Goal: Task Accomplishment & Management: Manage account settings

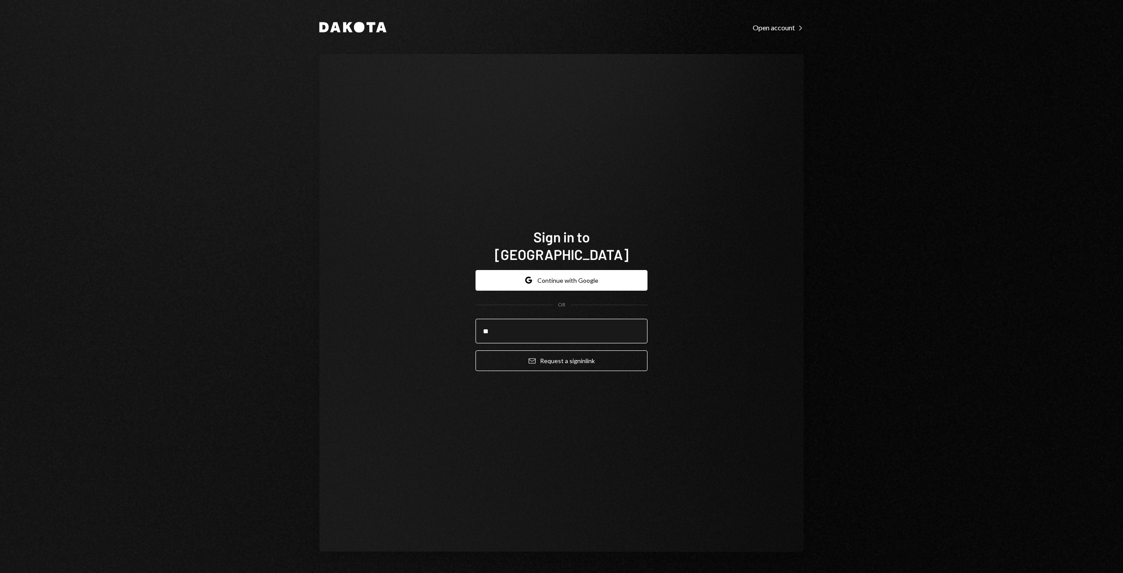
type input "**********"
click at [593, 351] on button "Email Request a sign in link" at bounding box center [562, 360] width 172 height 21
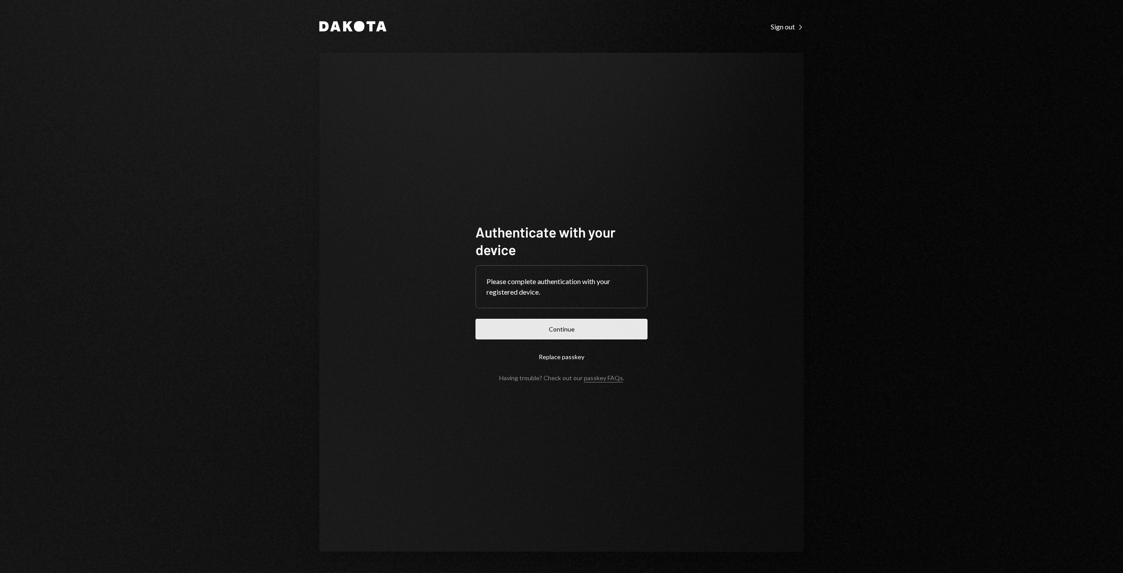
click at [565, 328] on button "Continue" at bounding box center [562, 329] width 172 height 21
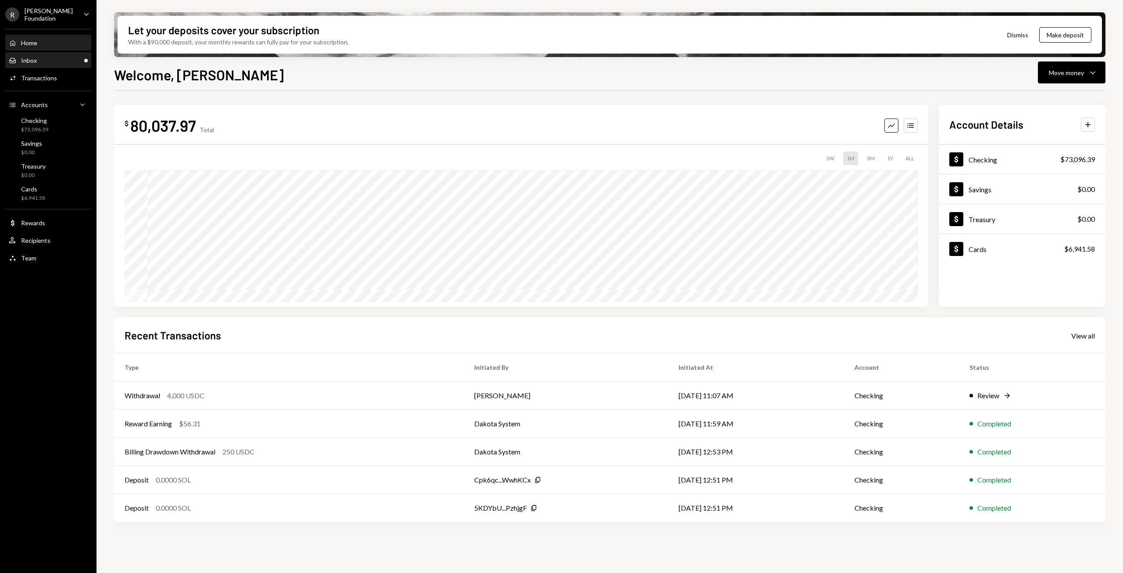
click at [73, 58] on div "Inbox Inbox" at bounding box center [48, 61] width 79 height 8
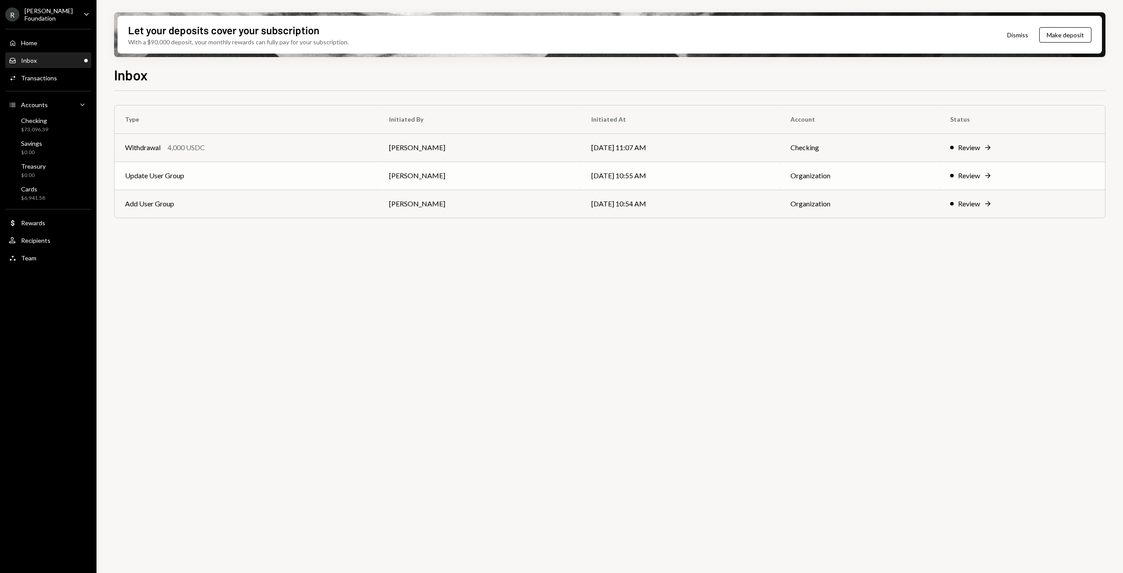
click at [970, 176] on div "Review" at bounding box center [969, 175] width 22 height 11
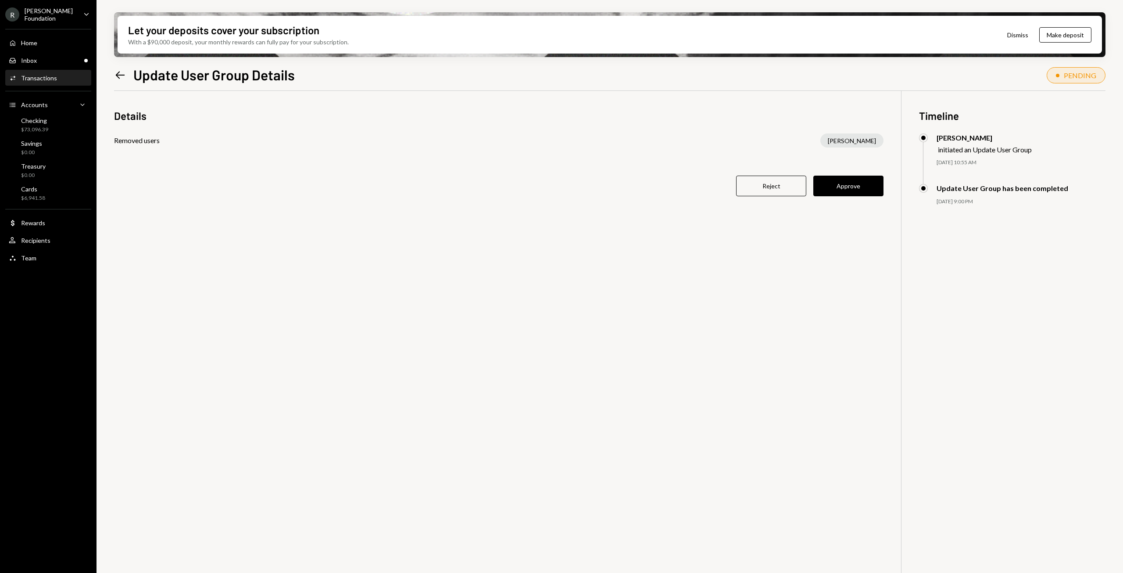
click at [116, 74] on icon at bounding box center [120, 74] width 9 height 7
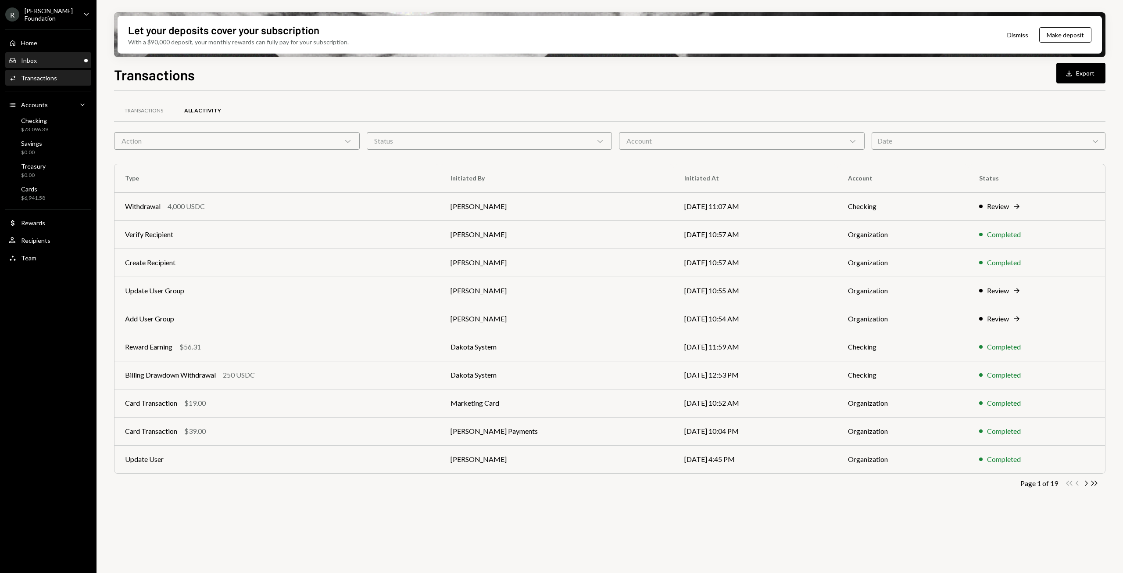
click at [31, 60] on div "Inbox" at bounding box center [29, 60] width 16 height 7
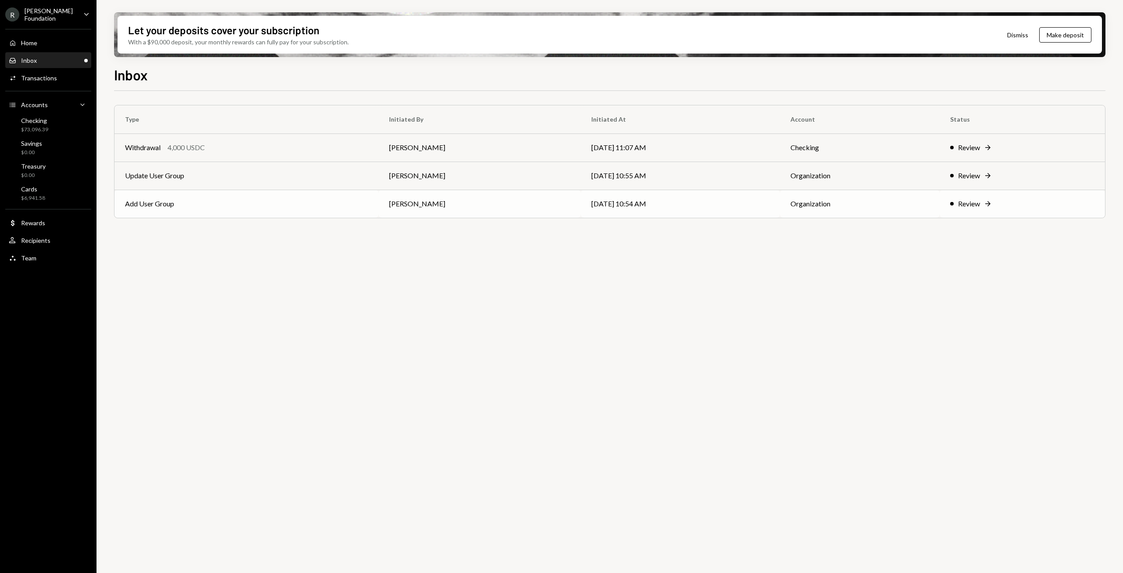
click at [977, 201] on div "Review" at bounding box center [969, 203] width 22 height 11
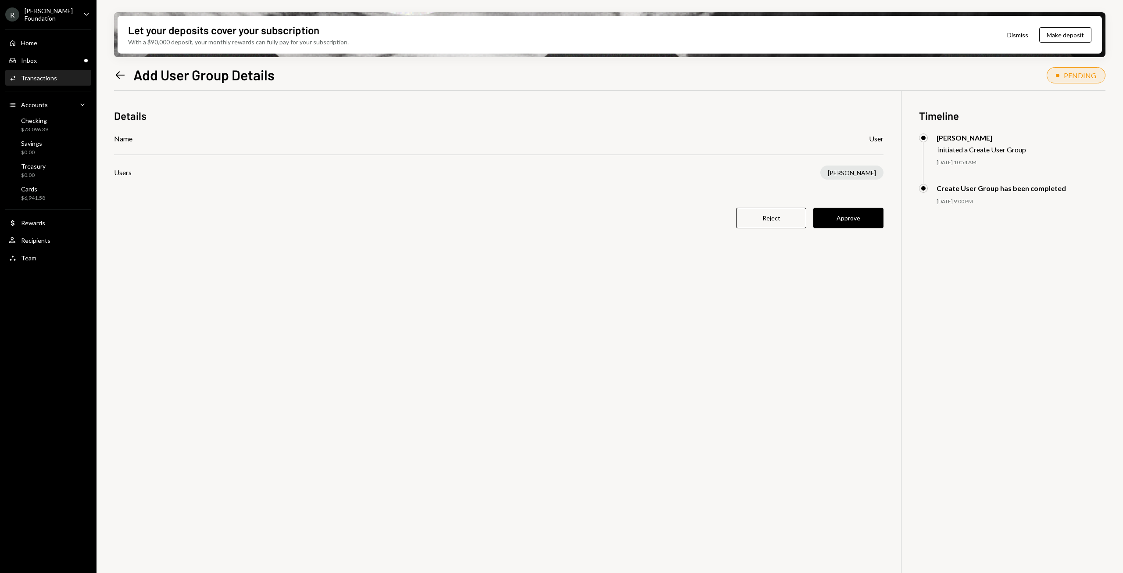
click at [121, 73] on icon "Left Arrow" at bounding box center [120, 75] width 12 height 12
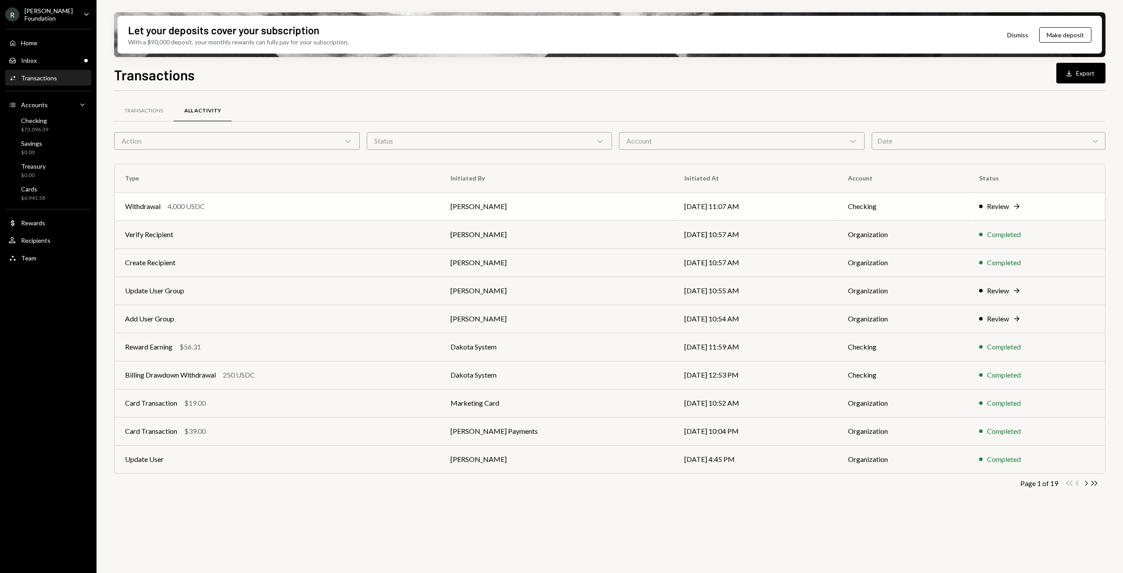
click at [1000, 208] on div "Review" at bounding box center [998, 206] width 22 height 11
